Goal: Find specific page/section: Find specific page/section

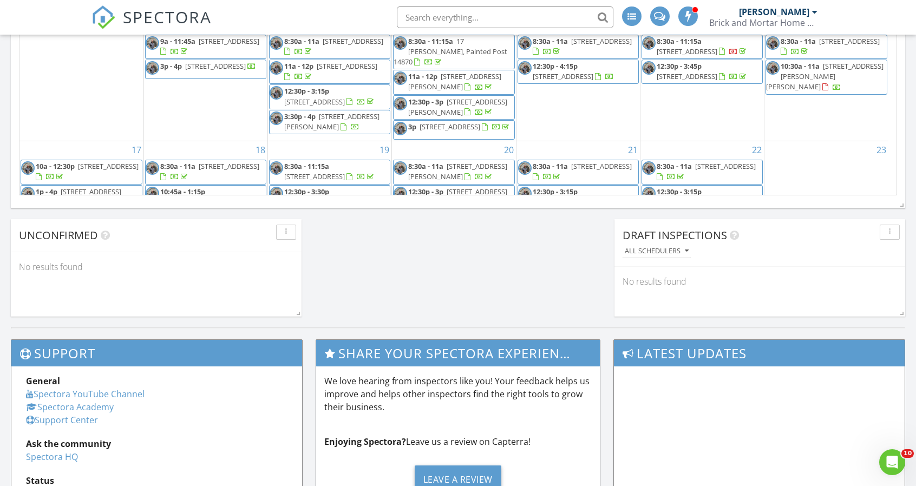
scroll to position [1001, 932]
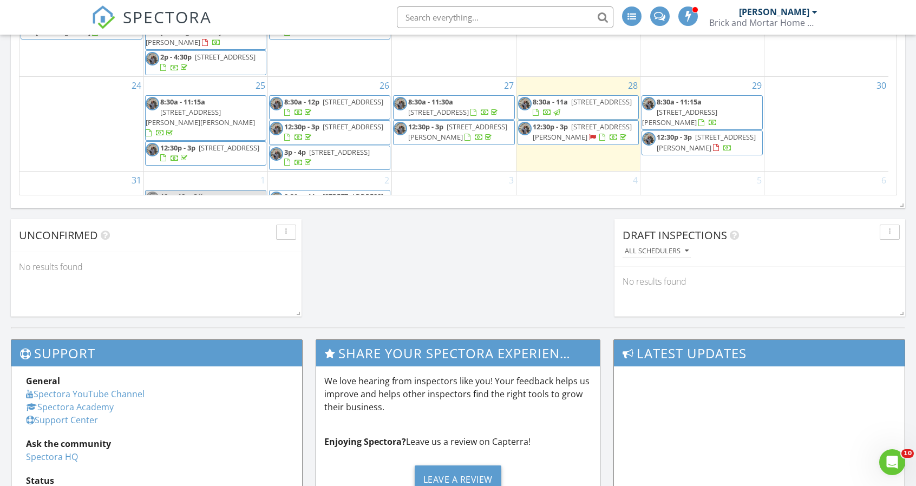
click at [471, 16] on input "text" at bounding box center [505, 17] width 217 height 22
click at [438, 22] on input "text" at bounding box center [505, 17] width 217 height 22
click at [455, 15] on input "text" at bounding box center [505, 17] width 217 height 22
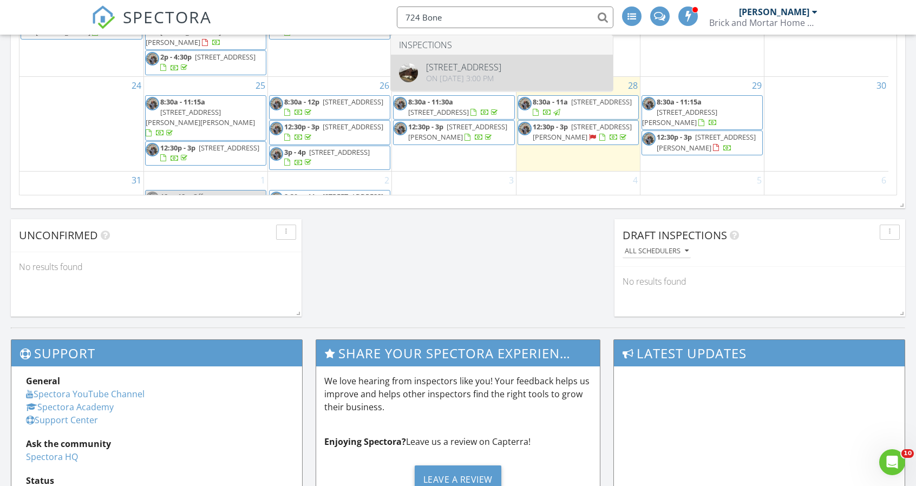
type input "724 Bone"
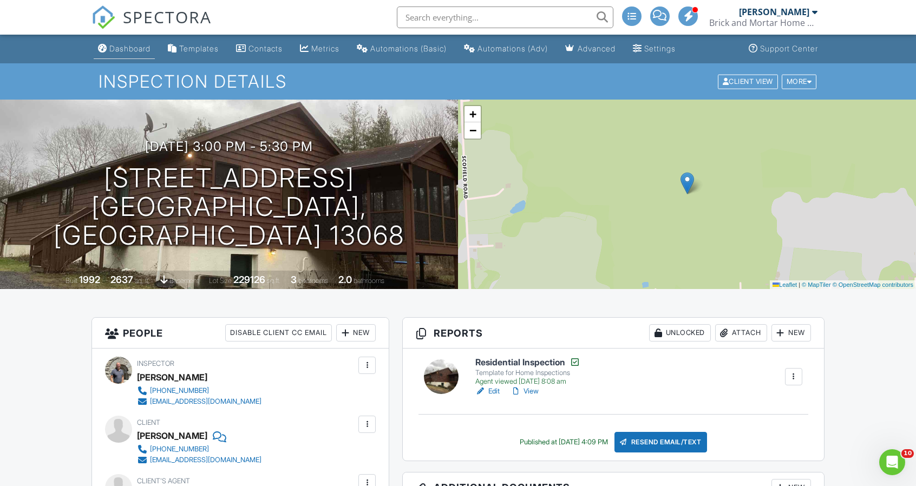
click at [139, 51] on div "Dashboard" at bounding box center [129, 48] width 41 height 9
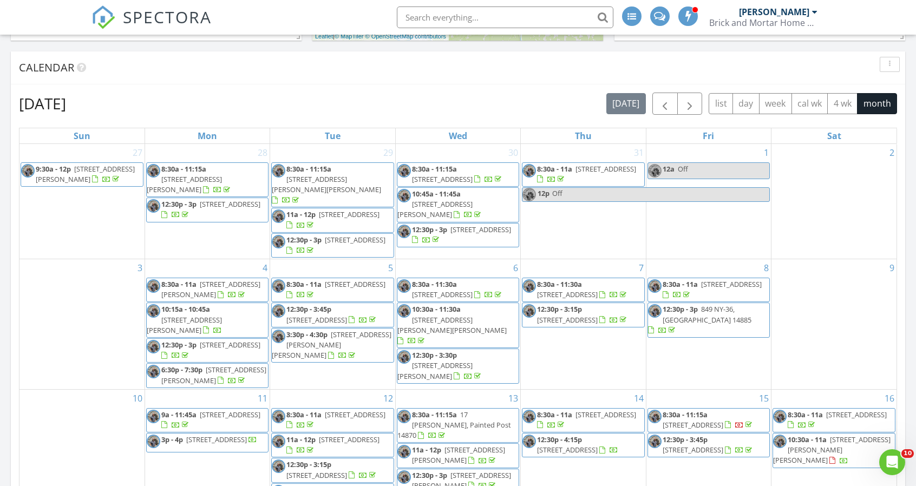
scroll to position [446, 0]
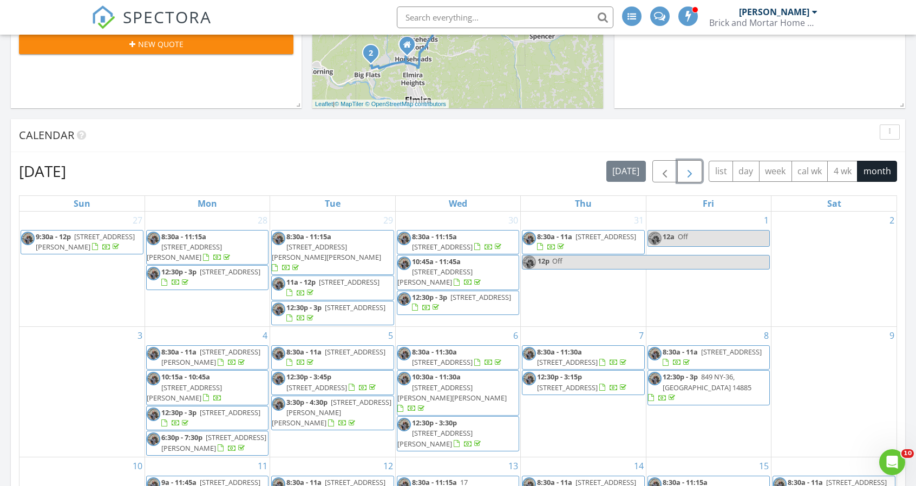
click at [690, 172] on span "button" at bounding box center [689, 171] width 13 height 13
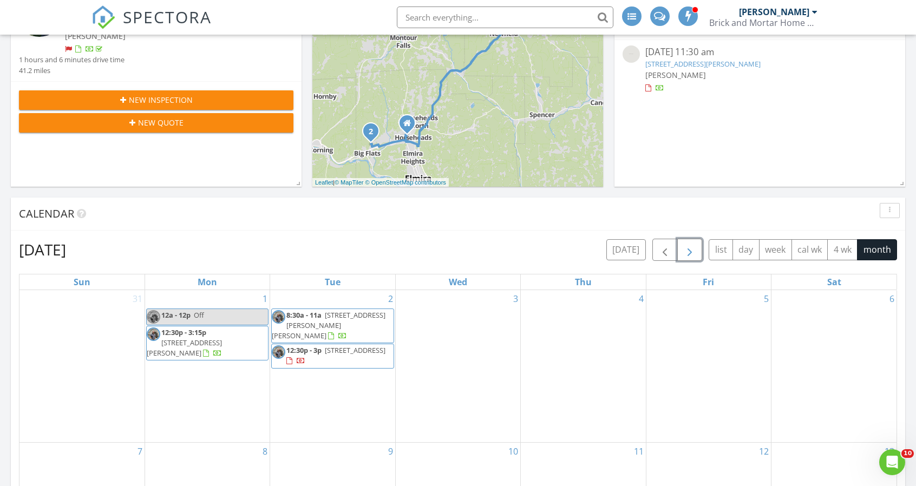
scroll to position [372, 0]
